Goal: Transaction & Acquisition: Purchase product/service

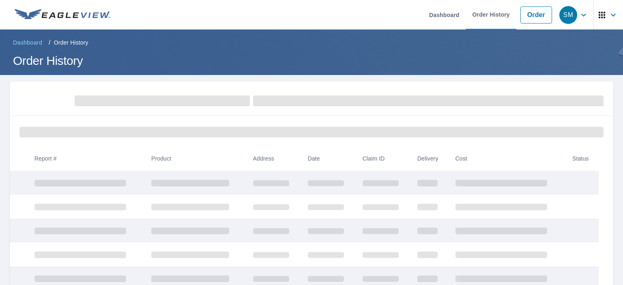
scroll to position [170, 0]
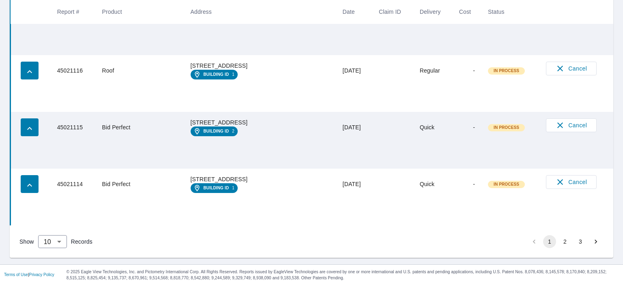
scroll to position [587, 0]
click at [559, 241] on button "2" at bounding box center [565, 241] width 13 height 13
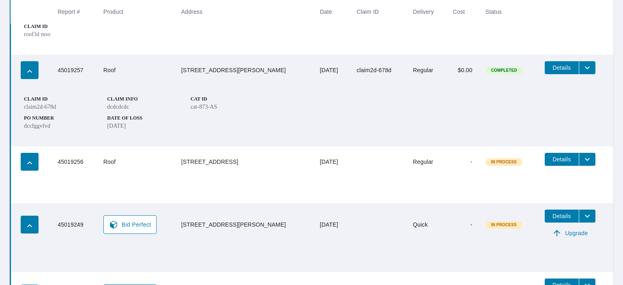
scroll to position [693, 0]
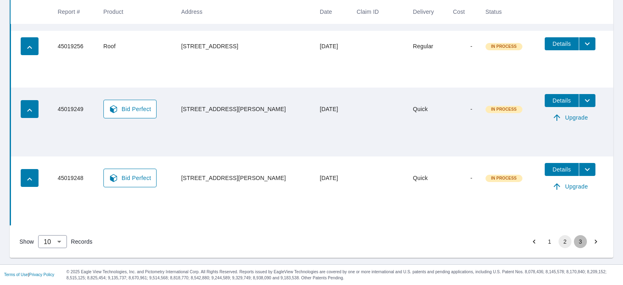
click at [574, 242] on button "3" at bounding box center [580, 241] width 13 height 13
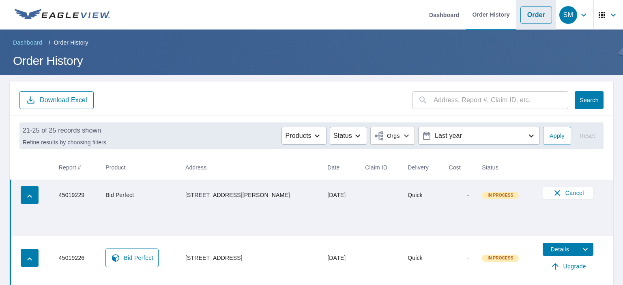
click at [532, 14] on link "Order" at bounding box center [537, 14] width 32 height 17
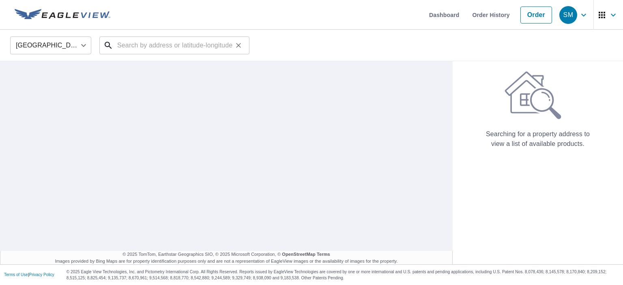
click at [204, 50] on input "text" at bounding box center [175, 45] width 116 height 23
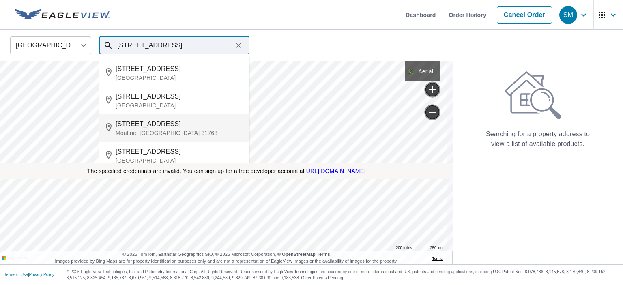
click at [140, 133] on p "Moultrie, [GEOGRAPHIC_DATA] 31768" at bounding box center [179, 133] width 127 height 8
type input "[STREET_ADDRESS]"
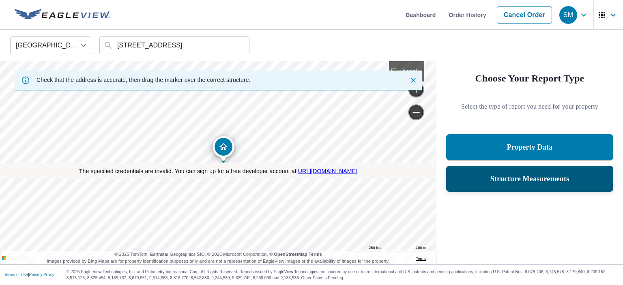
click at [517, 180] on p "Structure Measurements" at bounding box center [530, 179] width 79 height 10
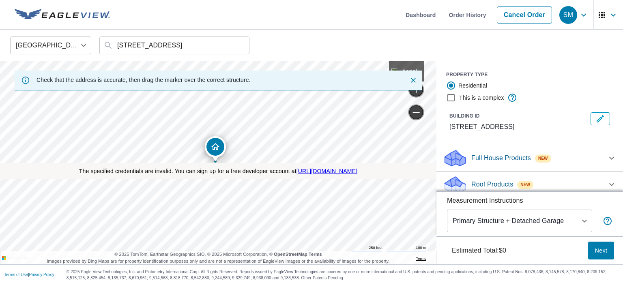
click at [498, 180] on p "Roof Products" at bounding box center [493, 185] width 42 height 10
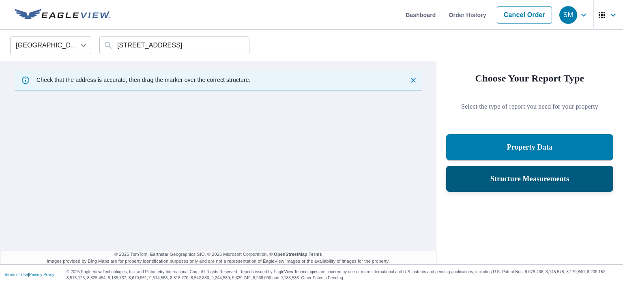
click at [508, 183] on p "Structure Measurements" at bounding box center [530, 179] width 79 height 10
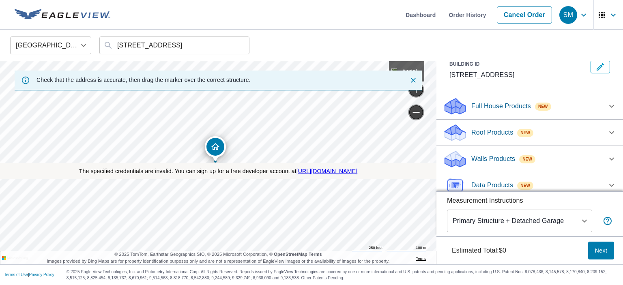
scroll to position [52, 0]
click at [472, 133] on p "Roof Products" at bounding box center [493, 133] width 42 height 10
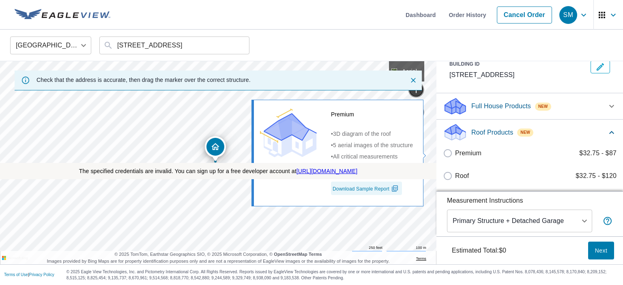
click at [445, 154] on input "Premium $32.75 - $87" at bounding box center [449, 154] width 12 height 10
checkbox input "true"
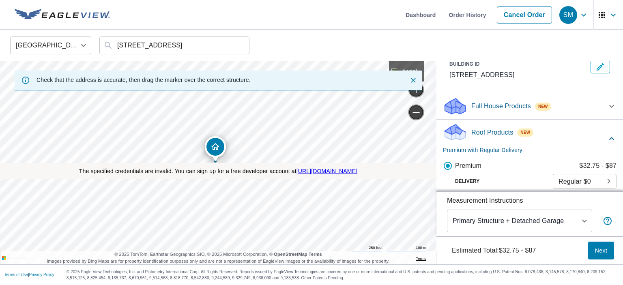
click at [595, 250] on span "Next" at bounding box center [601, 251] width 13 height 10
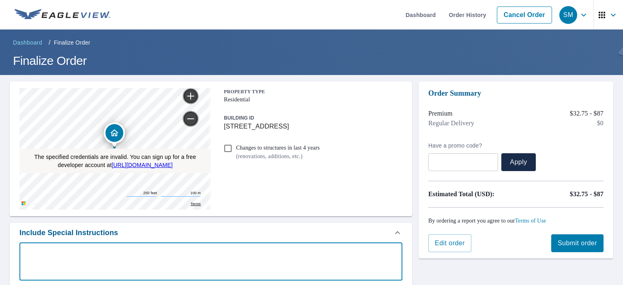
click at [301, 259] on textarea at bounding box center [211, 261] width 372 height 23
type textarea "t"
type textarea "x"
type textarea "te"
type textarea "x"
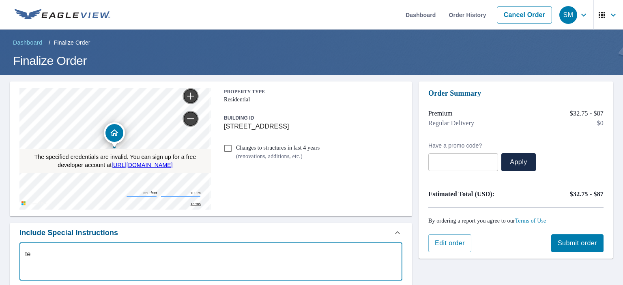
type textarea "tes"
type textarea "x"
type textarea "test"
type textarea "x"
type textarea "testi"
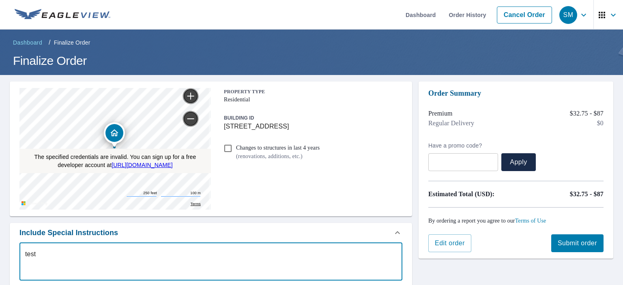
type textarea "x"
type textarea "testid"
type textarea "x"
type textarea "testide"
type textarea "x"
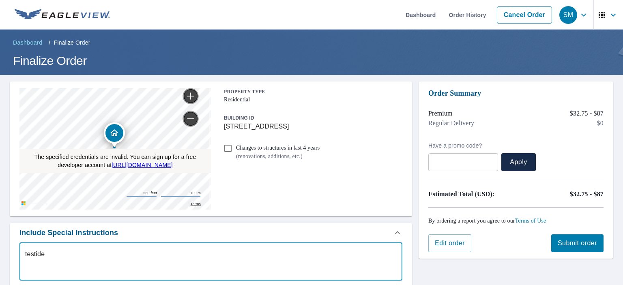
type textarea "testider"
type textarea "x"
type textarea "testider"
click at [558, 245] on span "Submit order" at bounding box center [577, 243] width 39 height 9
type textarea "x"
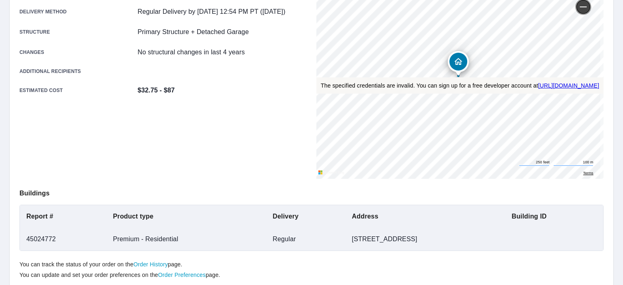
scroll to position [138, 0]
click at [34, 239] on td "45024772" at bounding box center [63, 238] width 86 height 23
copy td "45024772"
click at [206, 183] on p "Buildings" at bounding box center [311, 191] width 584 height 26
